Goal: Answer question/provide support: Share knowledge or assist other users

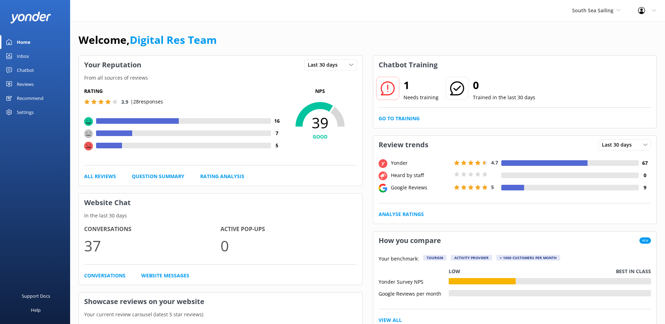
click at [45, 60] on link "Inbox" at bounding box center [35, 56] width 70 height 14
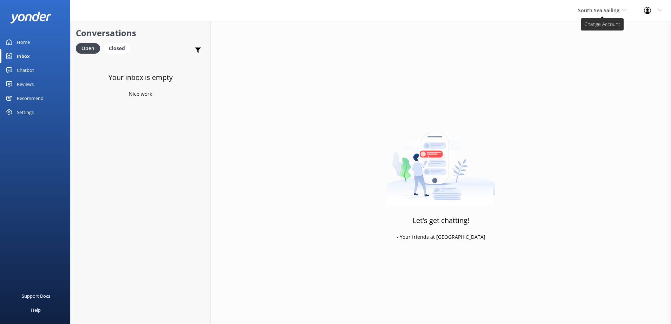
click at [603, 7] on span "South Sea Sailing" at bounding box center [598, 10] width 41 height 7
click at [606, 52] on link "South Sea Cruises" at bounding box center [604, 46] width 70 height 17
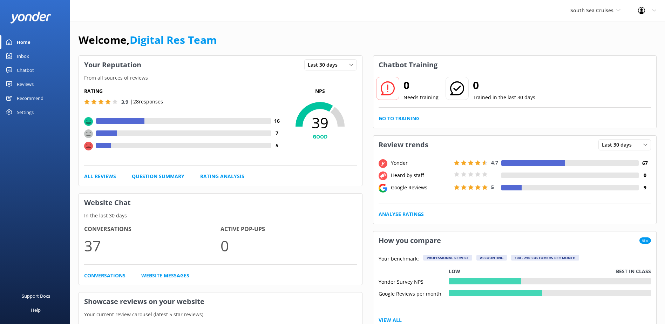
click at [23, 56] on div "Inbox" at bounding box center [23, 56] width 12 height 14
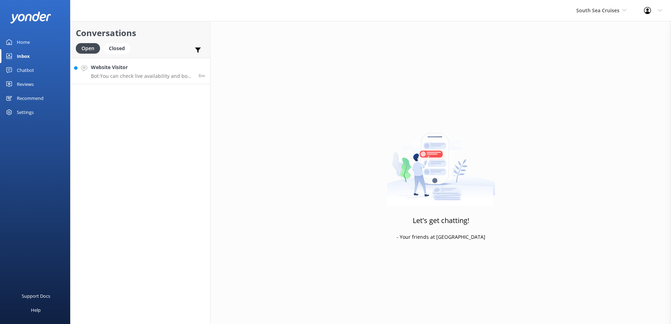
click at [161, 73] on div "Website Visitor Bot: You can check live availability and book your South Sea Is…" at bounding box center [142, 70] width 102 height 15
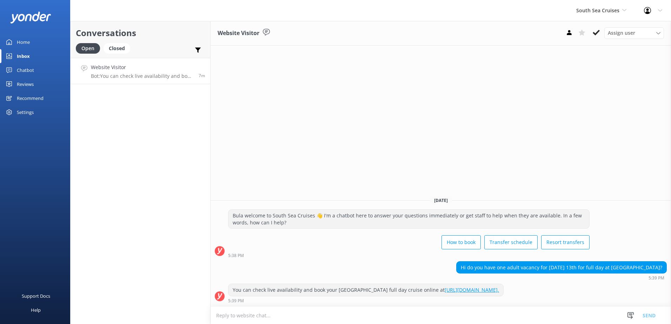
click at [499, 287] on link "[URL][DOMAIN_NAME]." at bounding box center [471, 290] width 54 height 7
click at [595, 33] on icon at bounding box center [595, 32] width 7 height 7
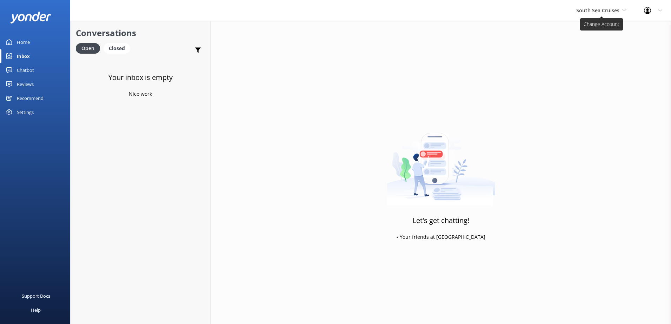
click at [614, 9] on span "South Sea Cruises" at bounding box center [597, 10] width 43 height 7
click at [610, 59] on link "Malamala Beach Club" at bounding box center [602, 63] width 70 height 17
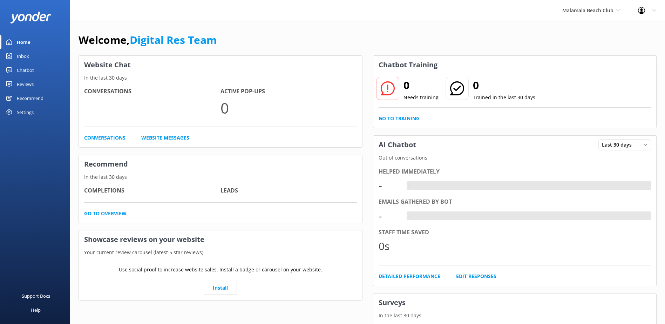
click at [22, 54] on div "Inbox" at bounding box center [23, 56] width 12 height 14
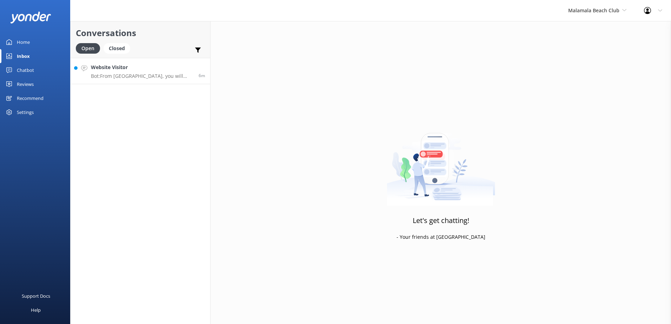
drag, startPoint x: 137, startPoint y: 83, endPoint x: 138, endPoint y: 79, distance: 5.0
click at [138, 83] on link "Website Visitor Bot: From [GEOGRAPHIC_DATA], you will need to organise a water …" at bounding box center [140, 71] width 140 height 26
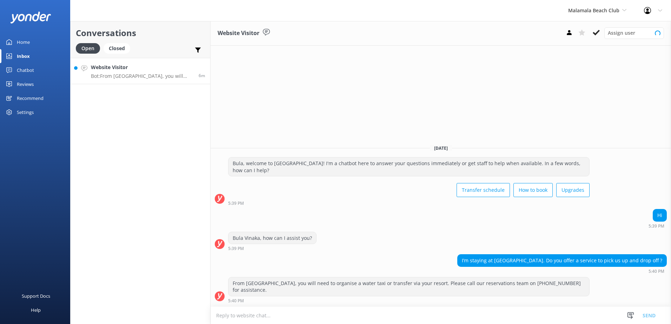
click at [140, 75] on p "Bot: From [GEOGRAPHIC_DATA], you will need to organise a water taxi or transfer…" at bounding box center [142, 76] width 102 height 6
click at [415, 314] on textarea at bounding box center [440, 315] width 460 height 17
click at [290, 317] on textarea "Please note that we do not offer ferry transfers to/from [GEOGRAPHIC_DATA]" at bounding box center [440, 316] width 460 height 18
click at [405, 316] on textarea "Please note that we do not offer direct ferry transfers to/from [GEOGRAPHIC_DAT…" at bounding box center [440, 316] width 460 height 18
type textarea "Please note that we do not offer direct ferry transfers to/from [GEOGRAPHIC_DAT…"
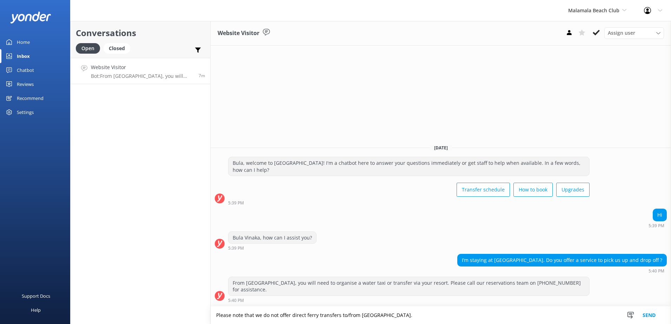
click at [650, 314] on button "Send" at bounding box center [649, 316] width 26 height 18
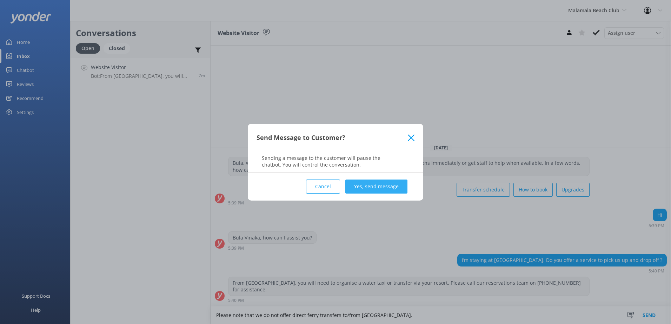
click at [394, 188] on button "Yes, send message" at bounding box center [376, 187] width 62 height 14
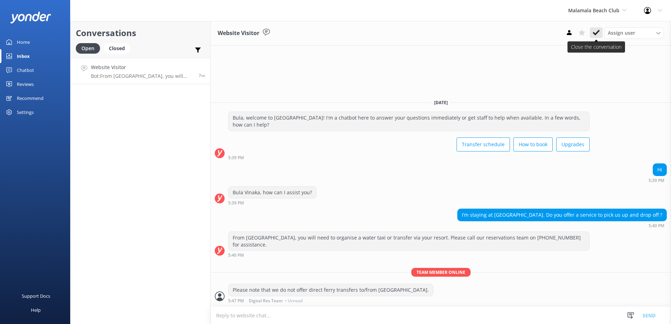
click at [599, 32] on icon at bounding box center [595, 32] width 7 height 7
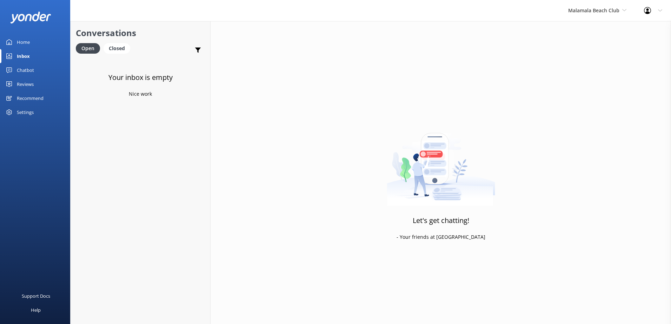
click at [590, 4] on div "Malamala Beach Club South Sea Sailing South Sea Cruises Malamala Beach Club Awe…" at bounding box center [597, 10] width 76 height 21
click at [596, 84] on link "Awesome Adventures Fiji" at bounding box center [594, 80] width 70 height 17
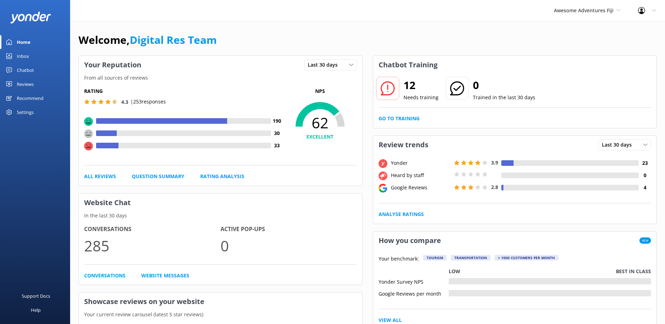
click at [46, 58] on link "Inbox" at bounding box center [35, 56] width 70 height 14
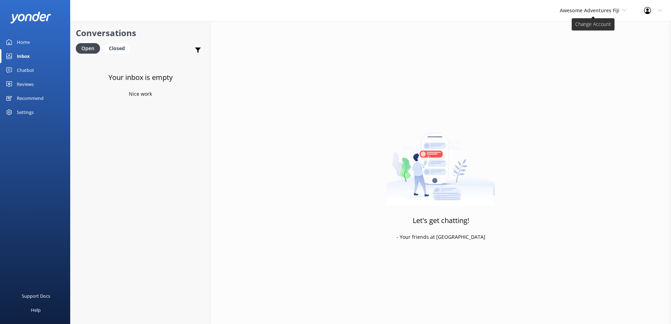
click at [599, 13] on span "Awesome Adventures Fiji" at bounding box center [589, 10] width 60 height 7
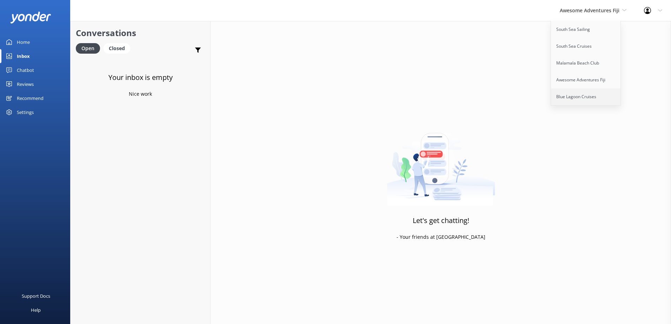
click at [587, 105] on link "Blue Lagoon Cruises" at bounding box center [586, 96] width 70 height 17
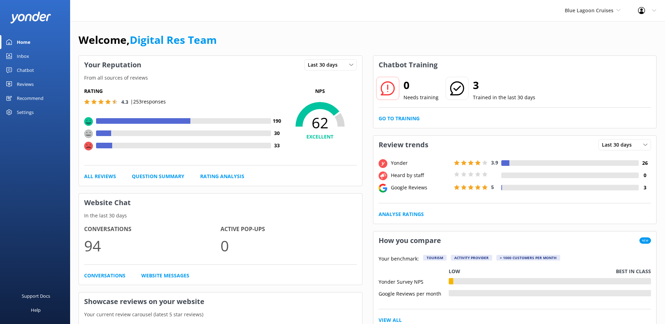
click at [21, 57] on div "Inbox" at bounding box center [23, 56] width 12 height 14
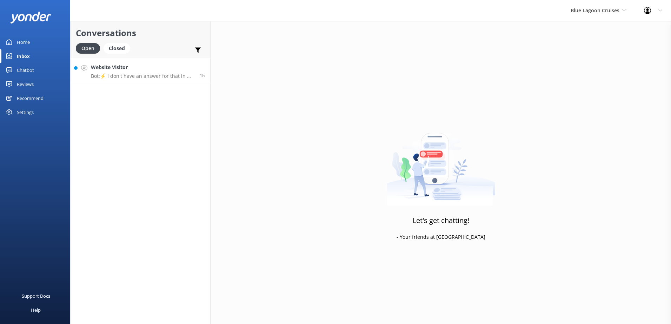
click at [154, 81] on link "Website Visitor Bot: ⚡ I don't have an answer for that in my knowledge base. Pl…" at bounding box center [140, 71] width 140 height 26
